Goal: Task Accomplishment & Management: Complete application form

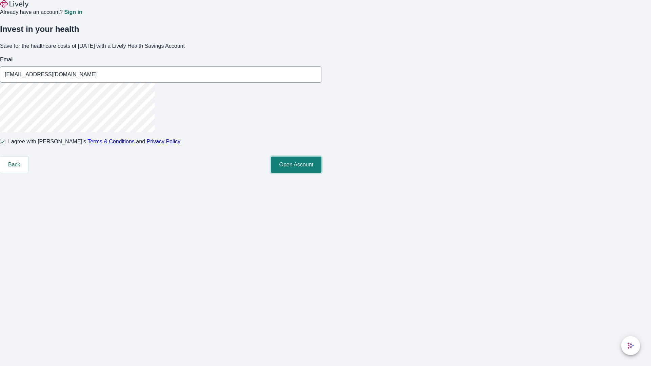
click at [322, 173] on button "Open Account" at bounding box center [296, 165] width 51 height 16
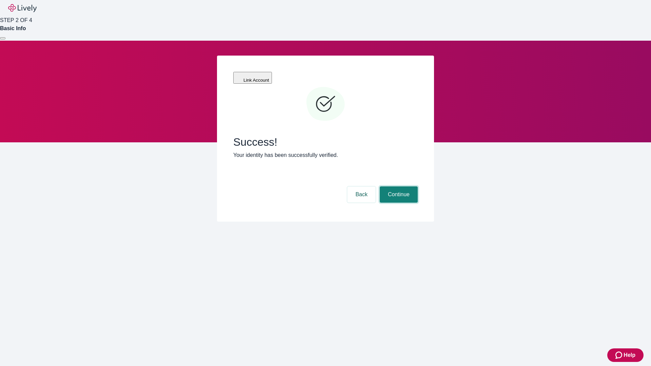
click at [398, 187] on button "Continue" at bounding box center [399, 195] width 38 height 16
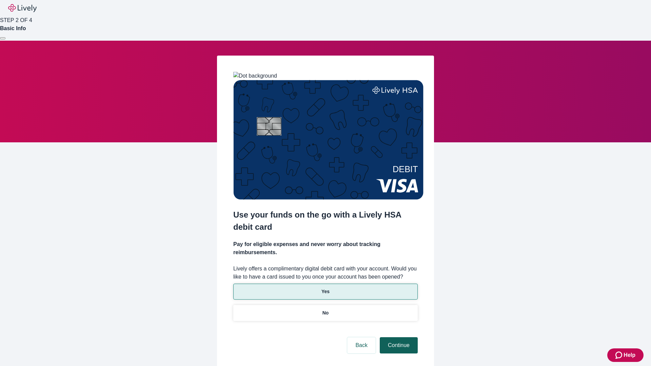
click at [325, 288] on p "Yes" at bounding box center [326, 291] width 8 height 7
click at [398, 338] on button "Continue" at bounding box center [399, 346] width 38 height 16
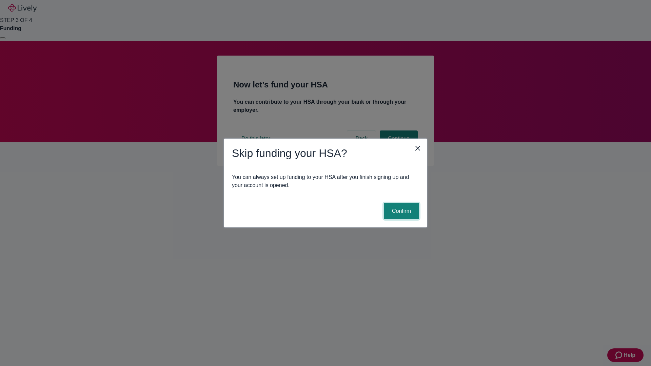
click at [401, 211] on button "Confirm" at bounding box center [401, 211] width 35 height 16
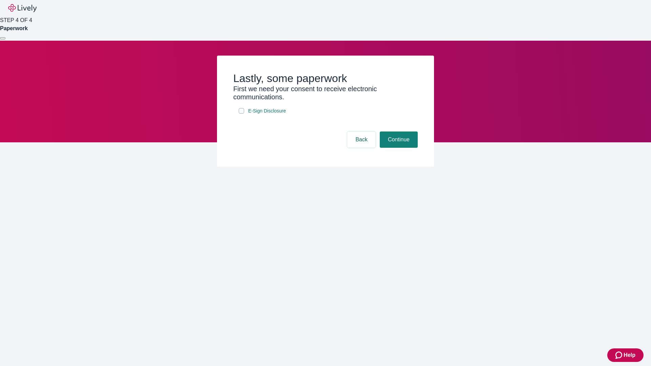
click at [242, 114] on input "E-Sign Disclosure" at bounding box center [241, 110] width 5 height 5
checkbox input "true"
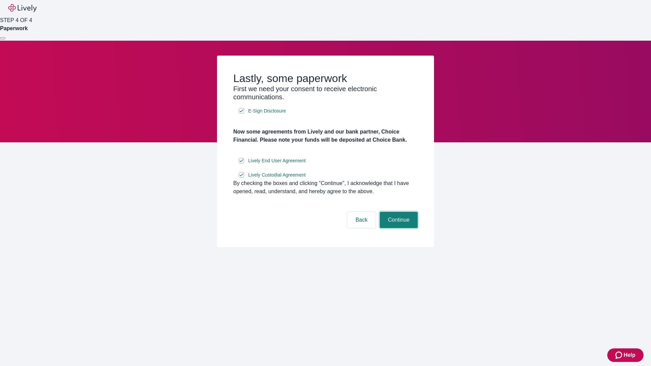
click at [398, 228] on button "Continue" at bounding box center [399, 220] width 38 height 16
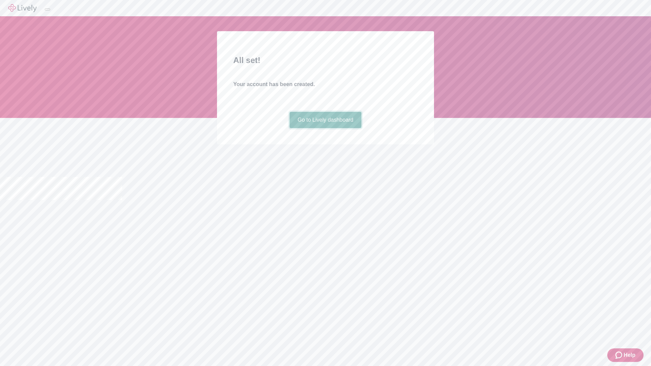
click at [325, 128] on link "Go to Lively dashboard" at bounding box center [326, 120] width 72 height 16
